Goal: Obtain resource: Obtain resource

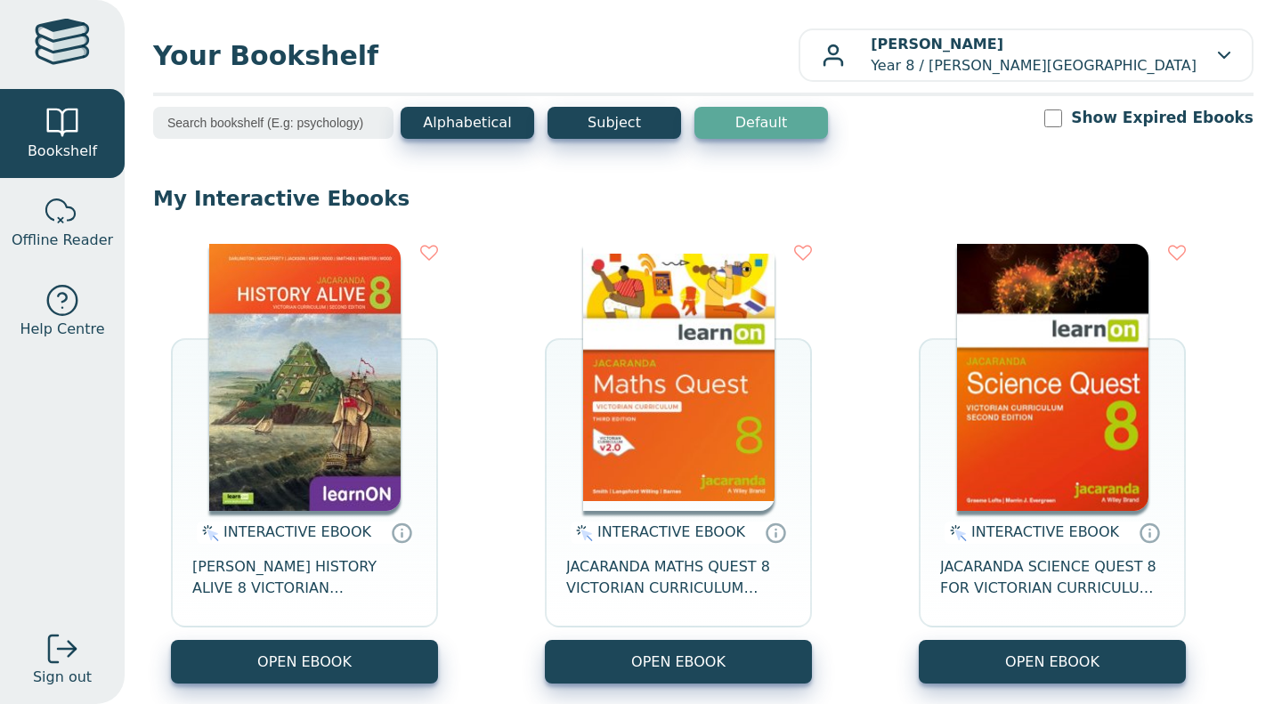
click at [720, 655] on button "OPEN EBOOK" at bounding box center [678, 662] width 267 height 44
